Goal: Navigation & Orientation: Find specific page/section

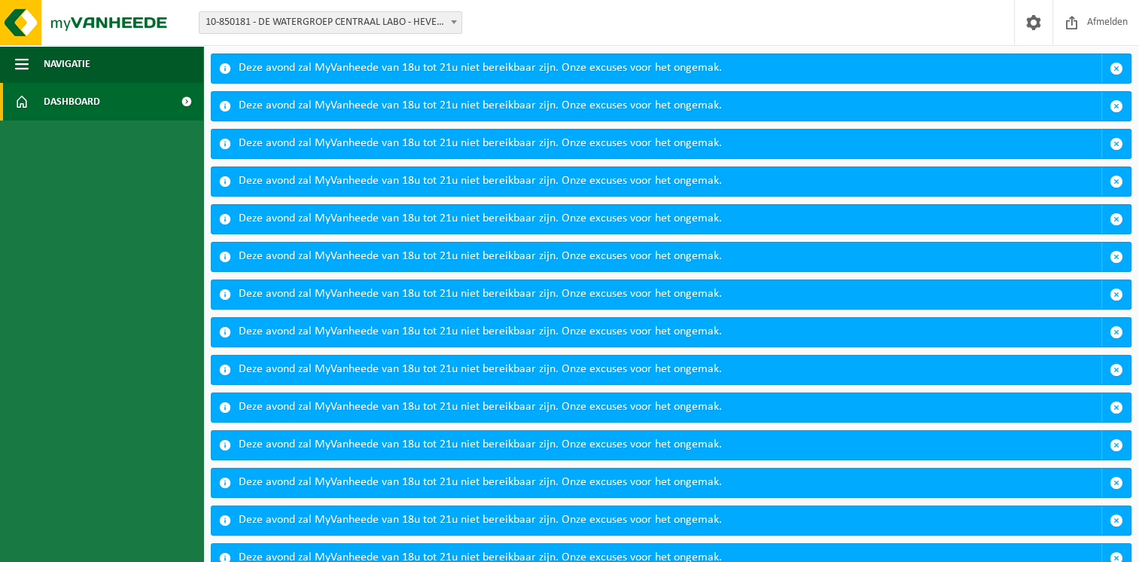
scroll to position [6, 0]
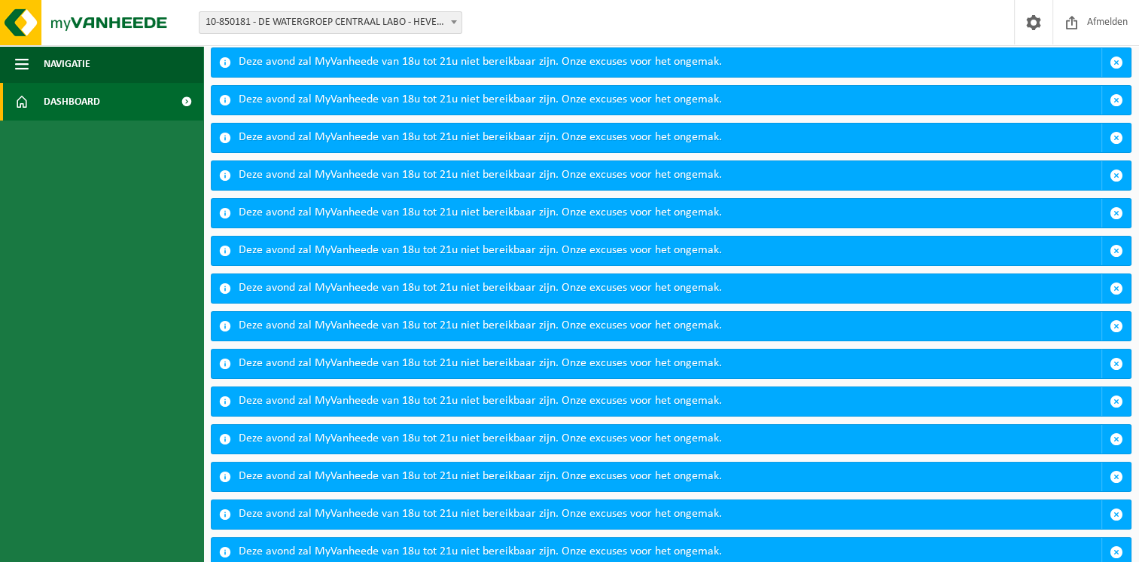
click at [41, 103] on link "Dashboard" at bounding box center [101, 102] width 203 height 38
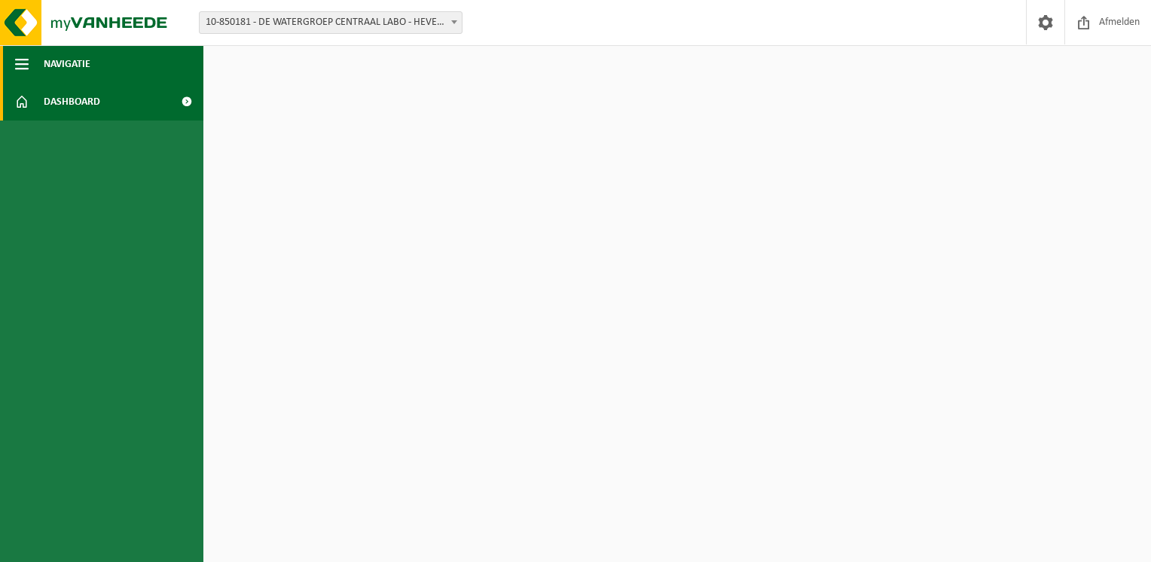
click at [29, 66] on button "Navigatie" at bounding box center [101, 64] width 203 height 38
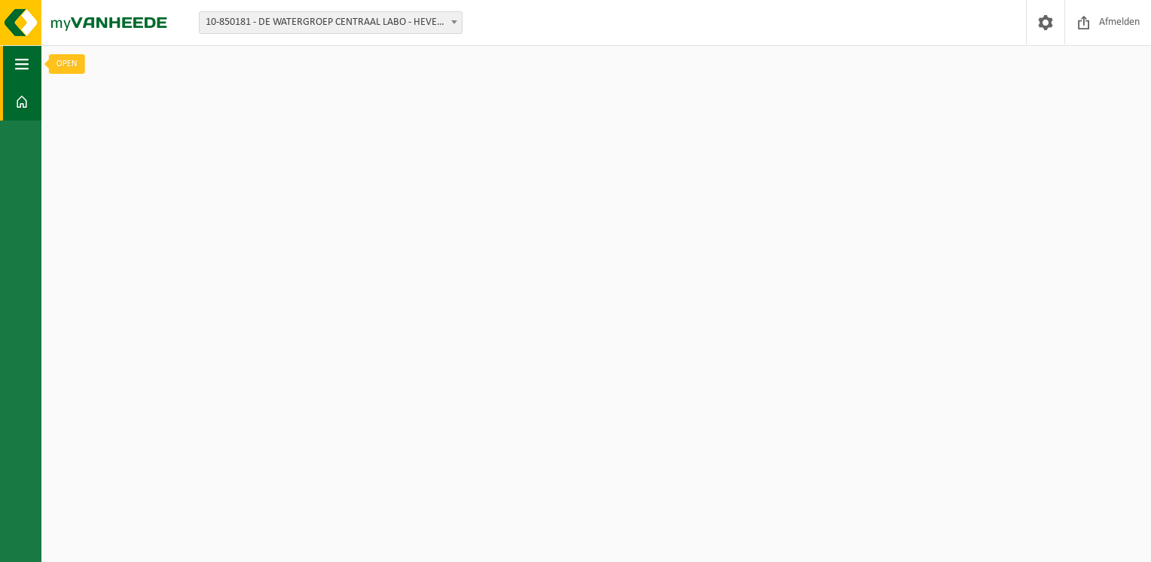
click at [36, 53] on button "Navigatie" at bounding box center [20, 64] width 41 height 38
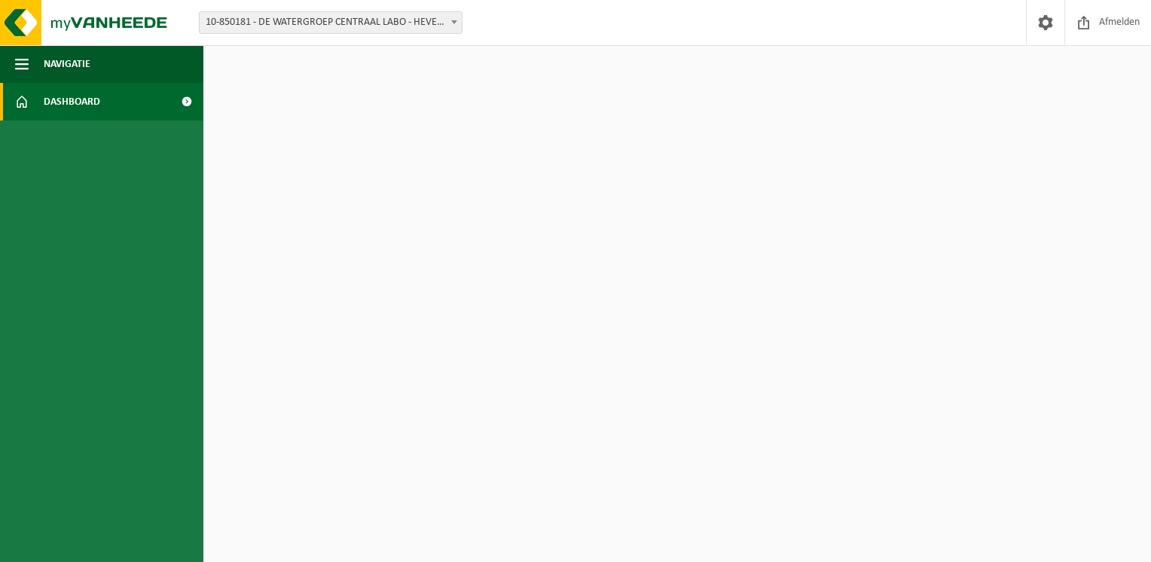
click at [194, 100] on span at bounding box center [186, 102] width 34 height 38
click at [194, 106] on span at bounding box center [186, 102] width 34 height 38
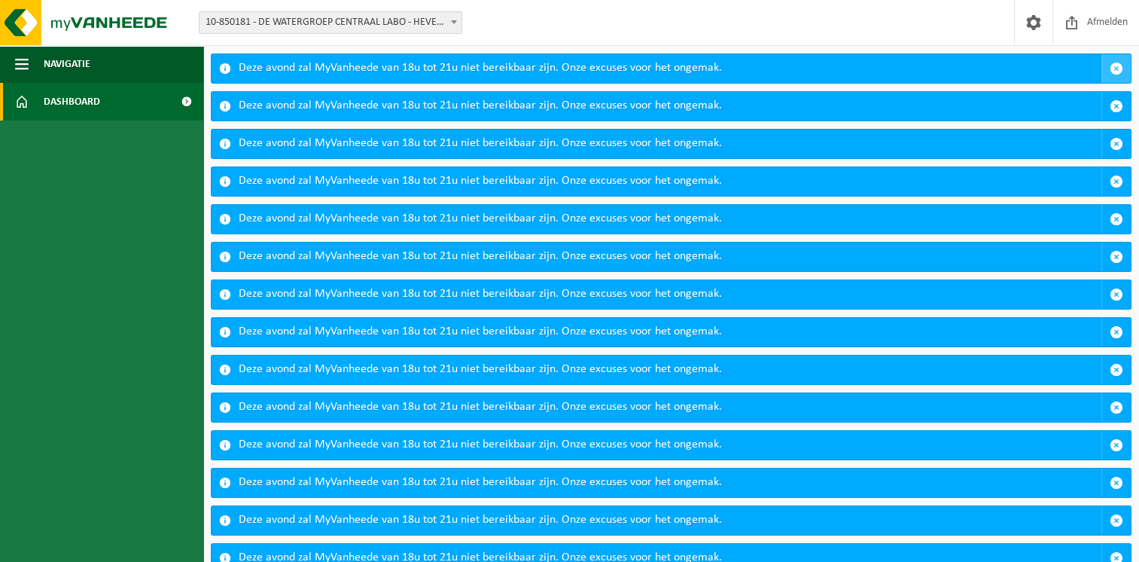
click at [1115, 65] on span "button" at bounding box center [1117, 69] width 14 height 14
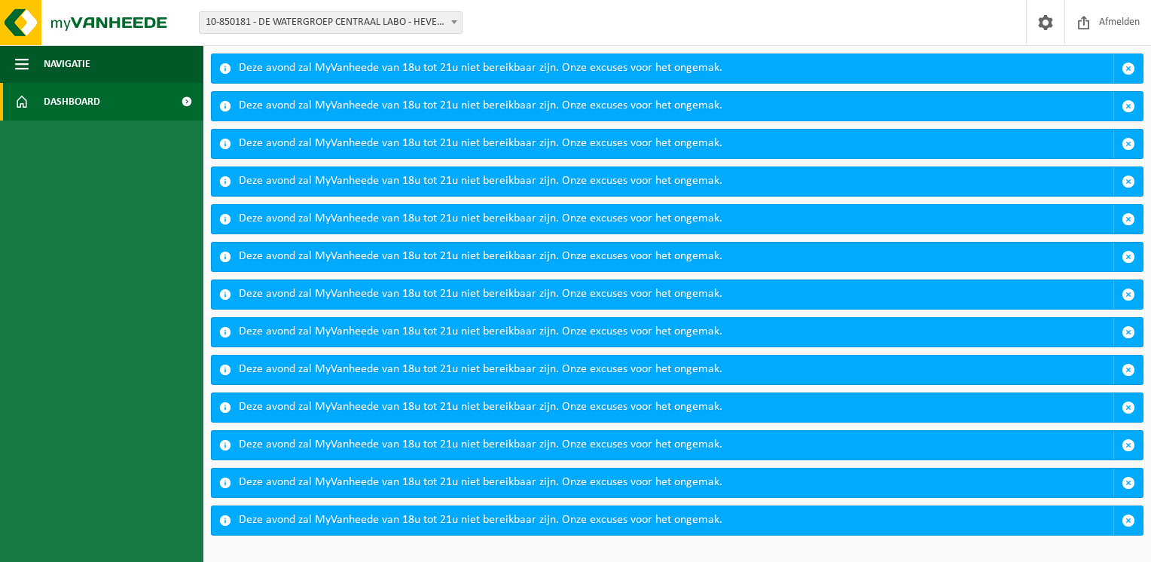
click at [225, 515] on span at bounding box center [225, 520] width 12 height 12
